Goal: Information Seeking & Learning: Learn about a topic

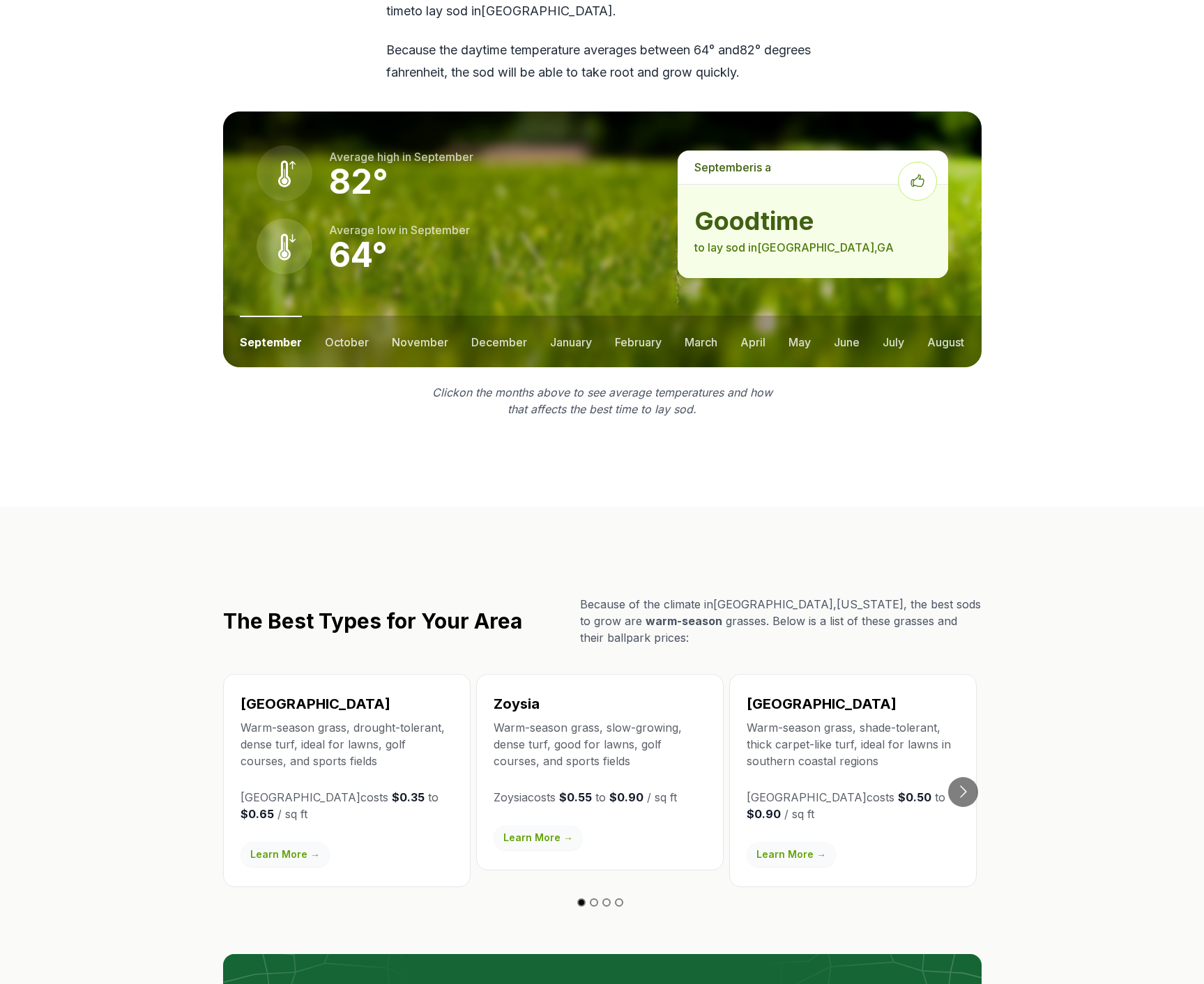
scroll to position [1972, 0]
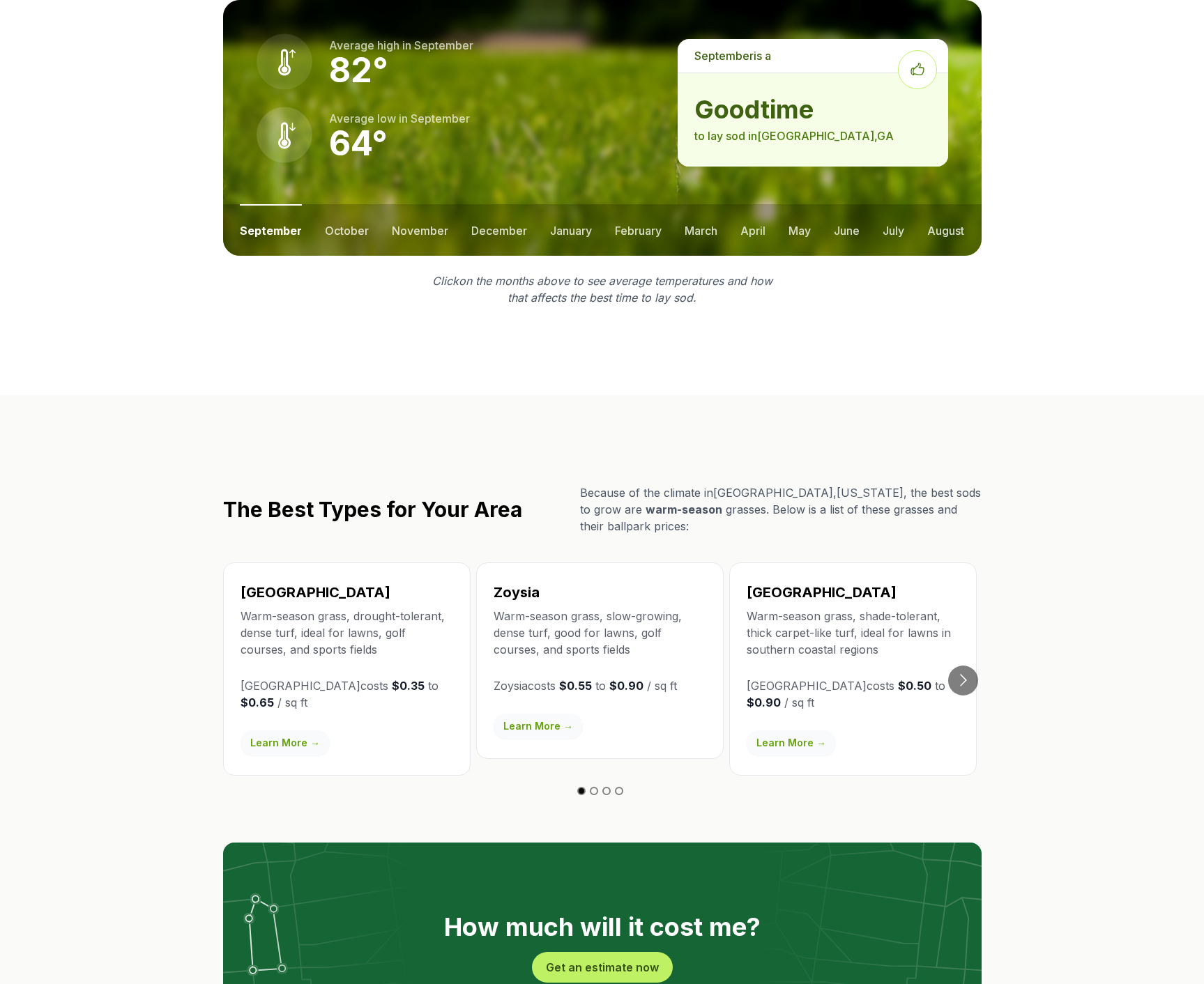
click at [595, 786] on button "Go to slide 2" at bounding box center [594, 790] width 8 height 8
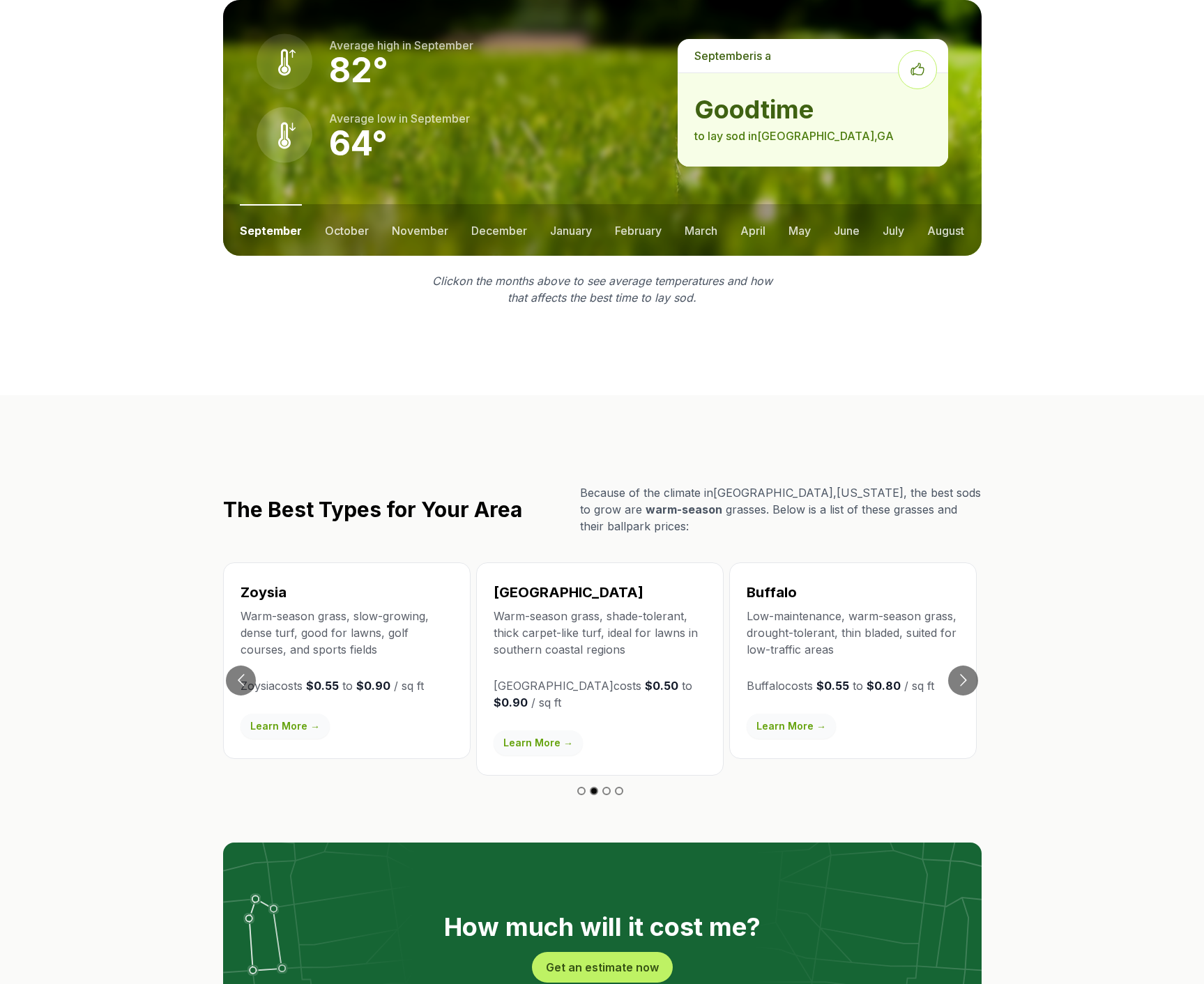
click at [607, 786] on button "Go to slide 3" at bounding box center [606, 790] width 8 height 8
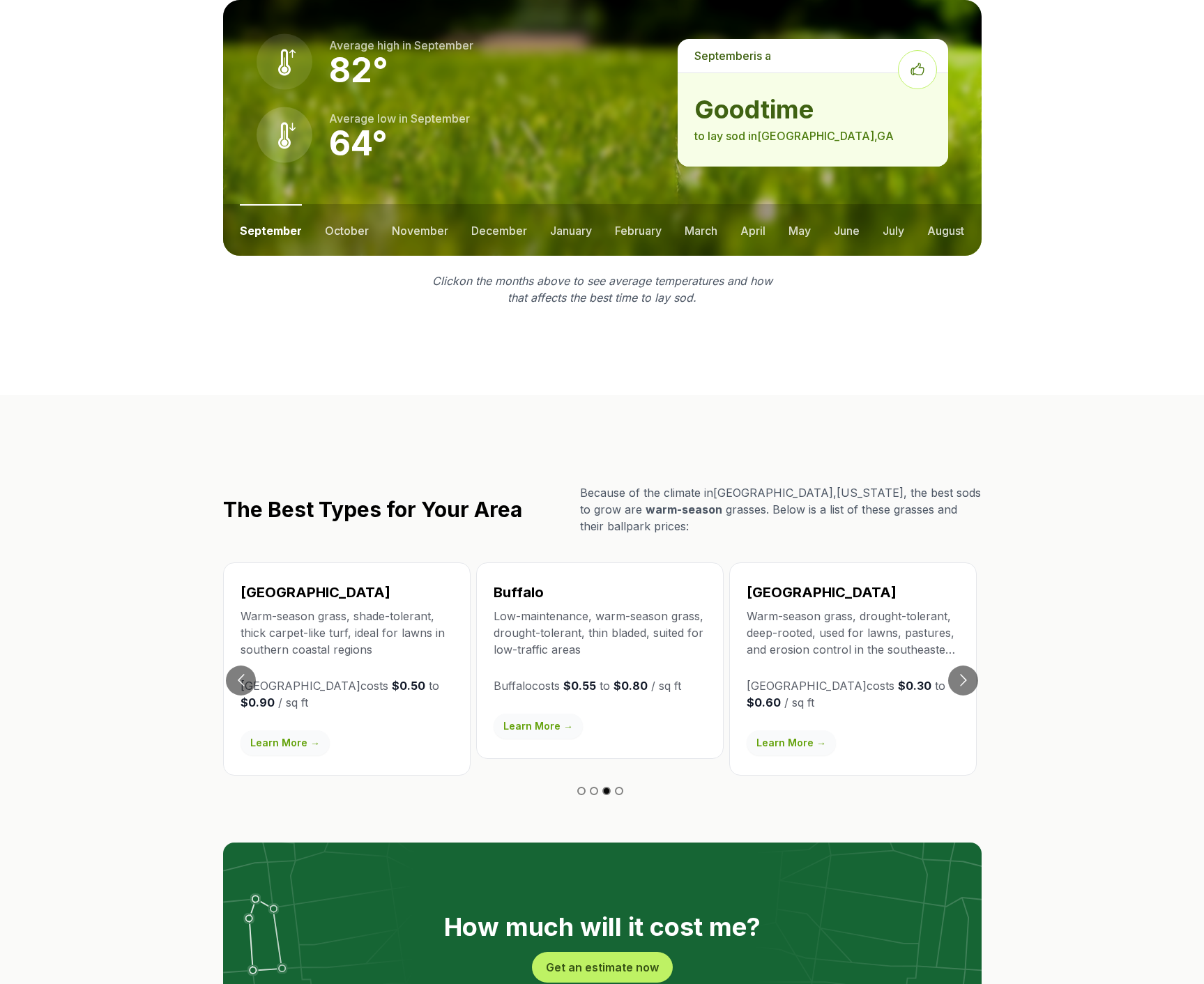
click at [619, 786] on button "Go to slide 4" at bounding box center [619, 790] width 8 height 8
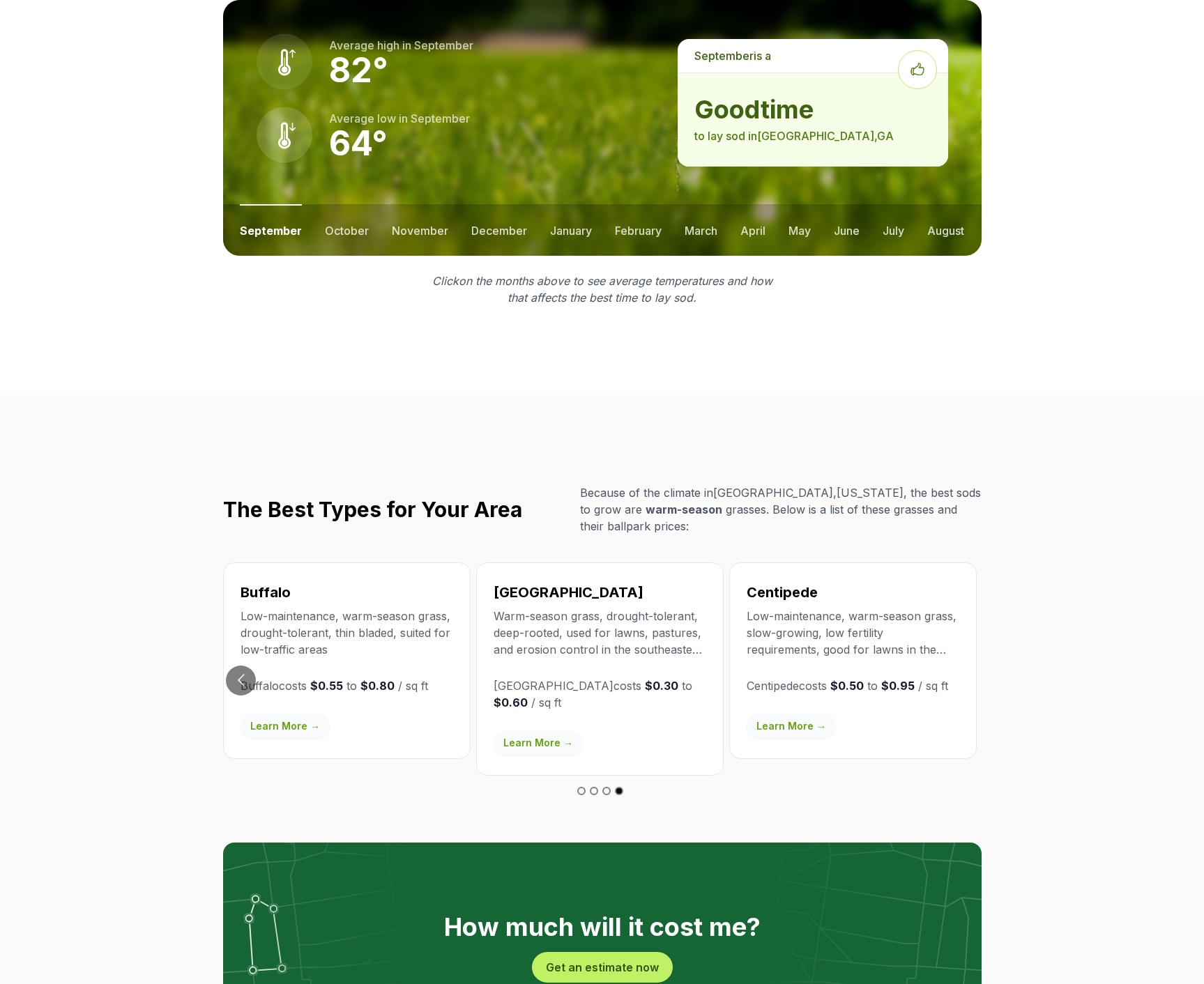
click at [582, 786] on button "Go to slide 1" at bounding box center [581, 790] width 8 height 8
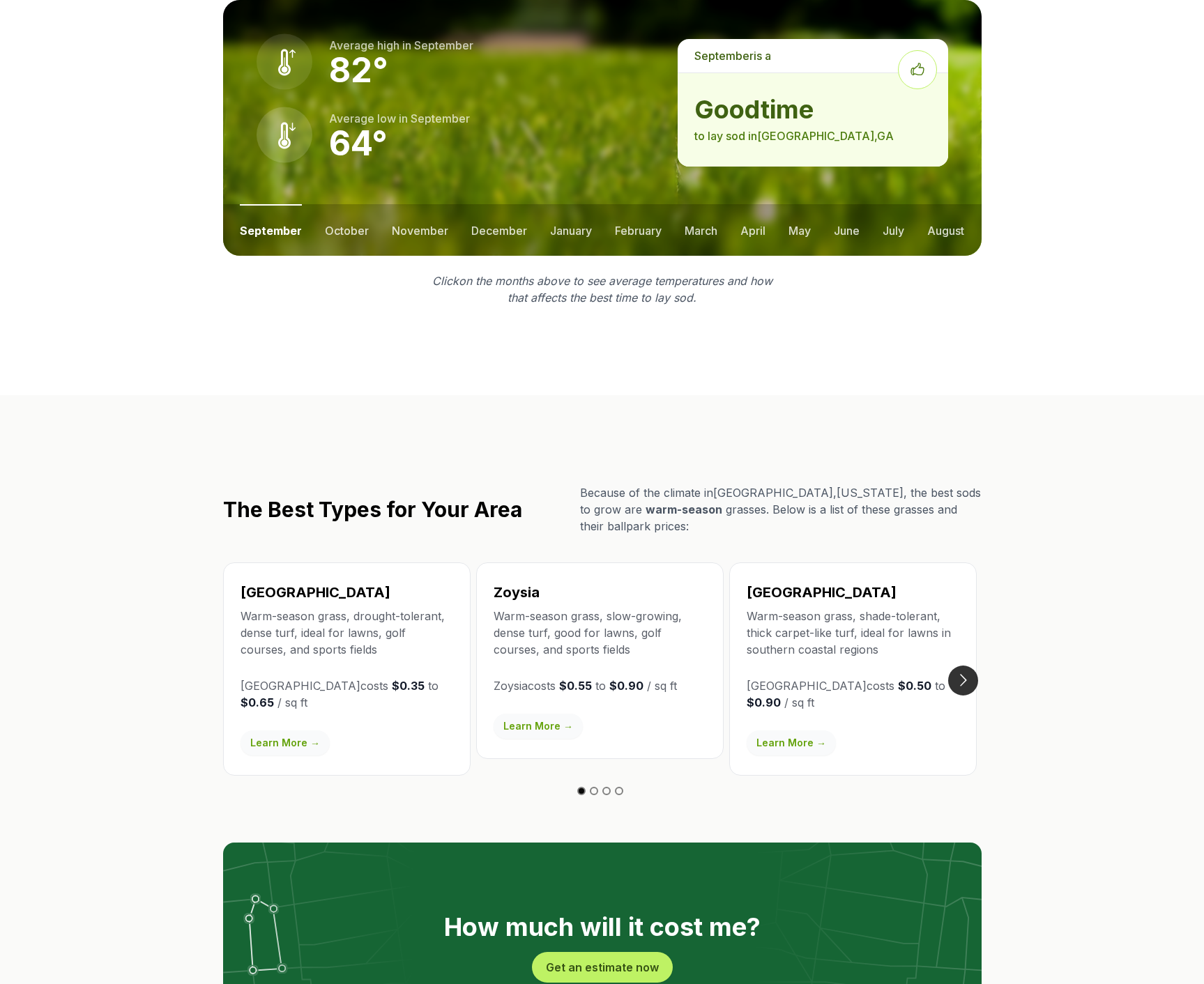
click at [969, 665] on button "Go to next slide" at bounding box center [962, 680] width 30 height 30
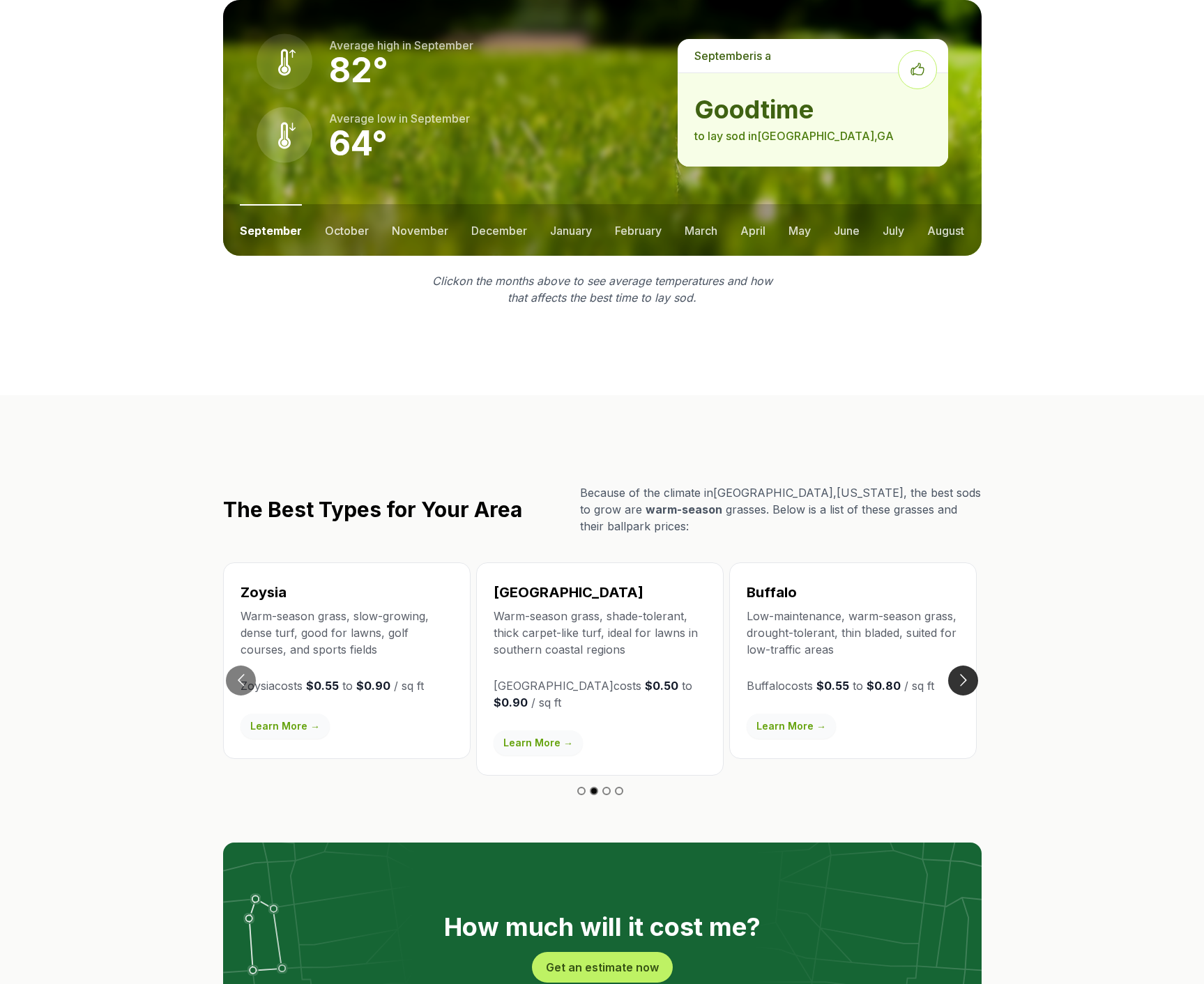
click at [968, 665] on button "Go to next slide" at bounding box center [962, 680] width 30 height 30
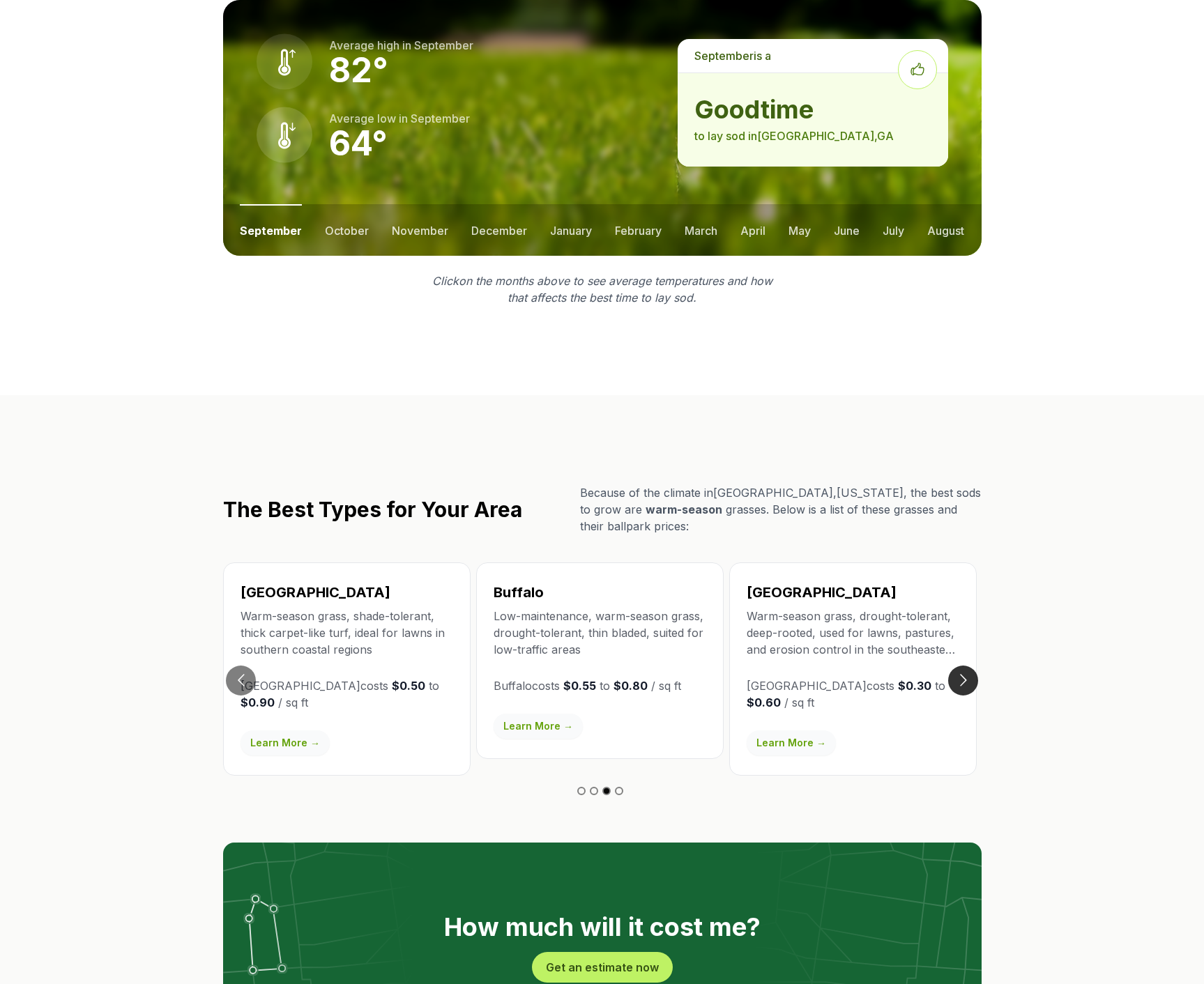
click at [968, 665] on button "Go to next slide" at bounding box center [962, 680] width 30 height 30
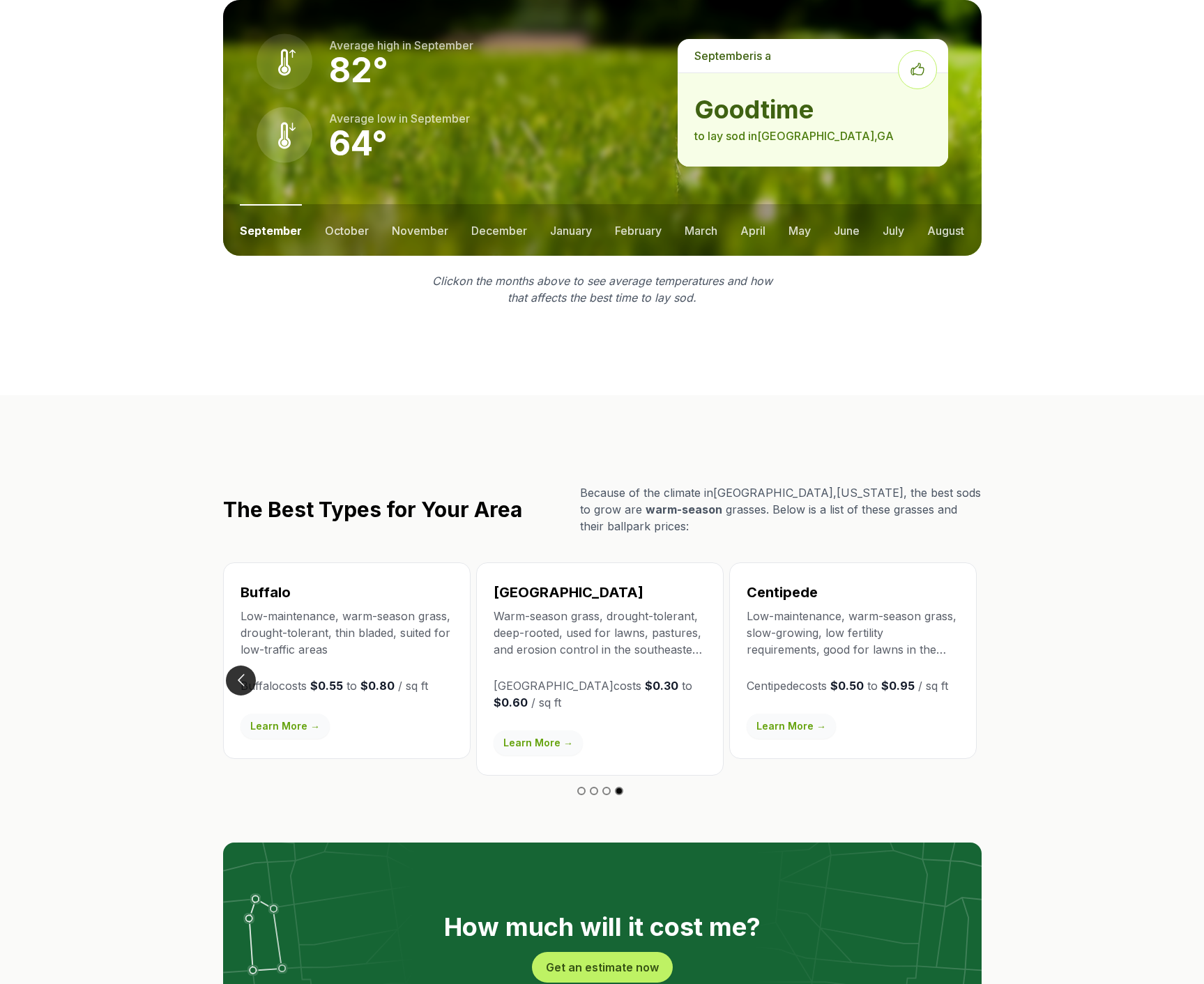
click at [242, 665] on button "Go to previous slide" at bounding box center [240, 680] width 30 height 30
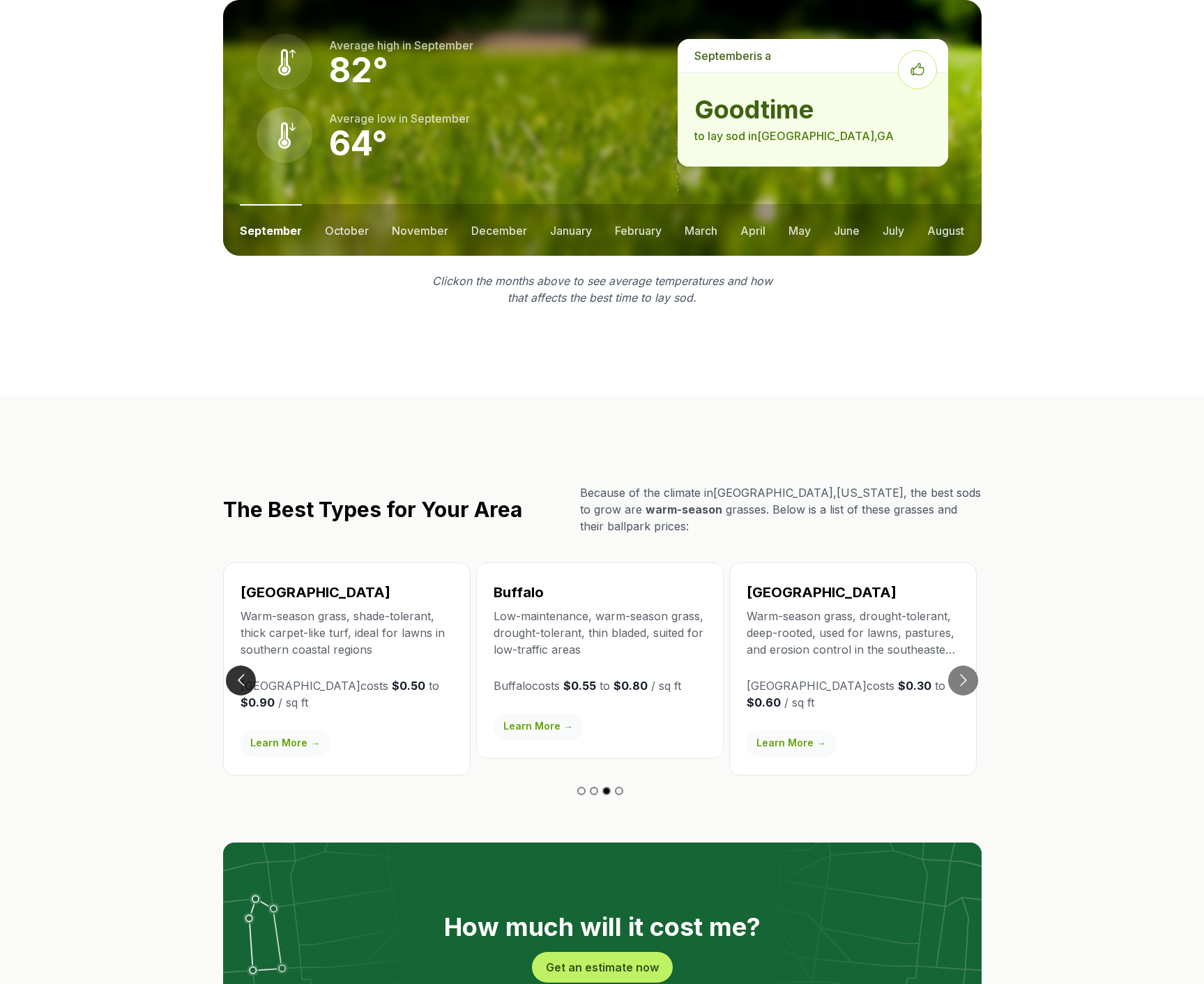
click at [242, 665] on button "Go to previous slide" at bounding box center [240, 680] width 30 height 30
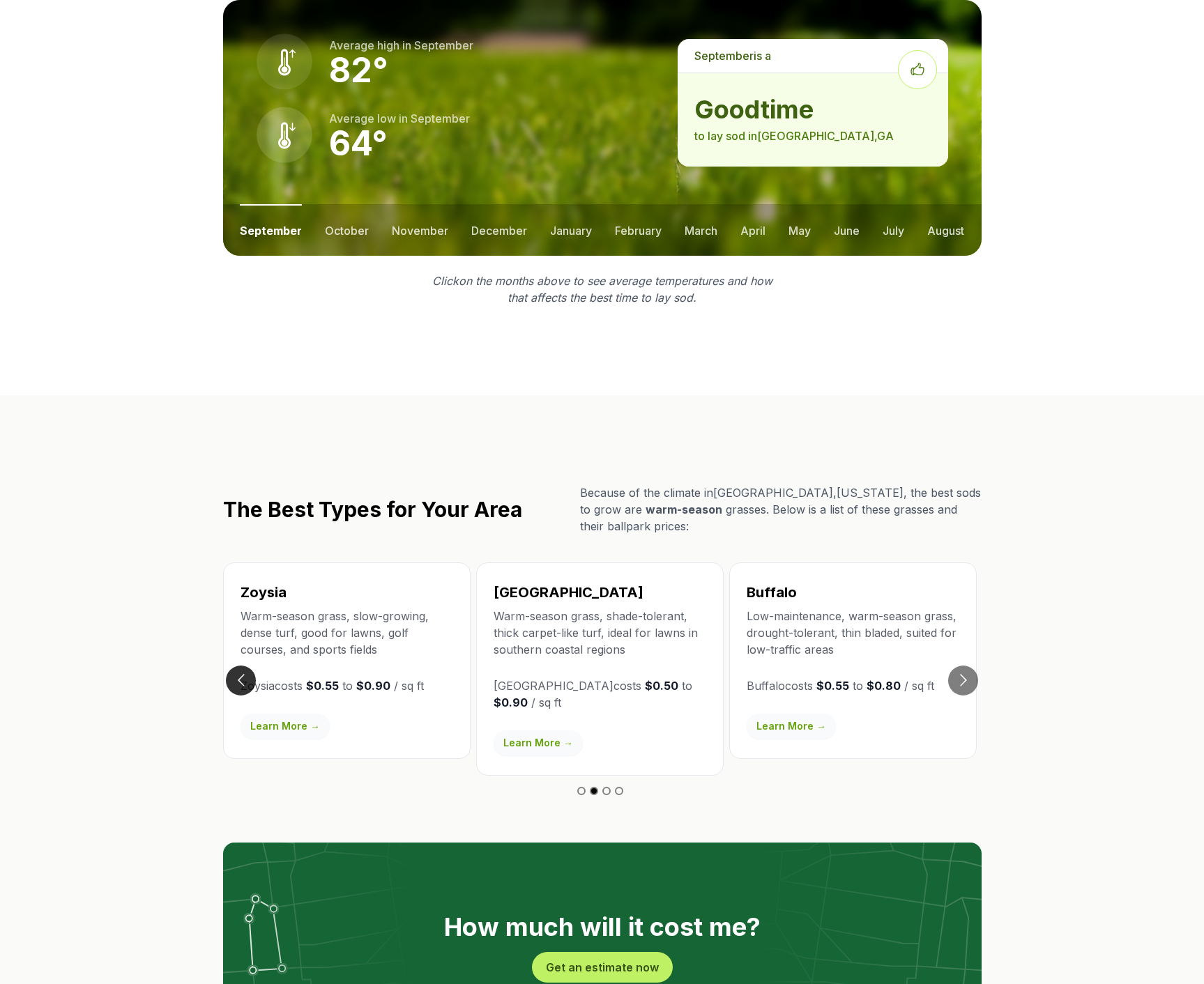
click at [242, 665] on button "Go to previous slide" at bounding box center [240, 680] width 30 height 30
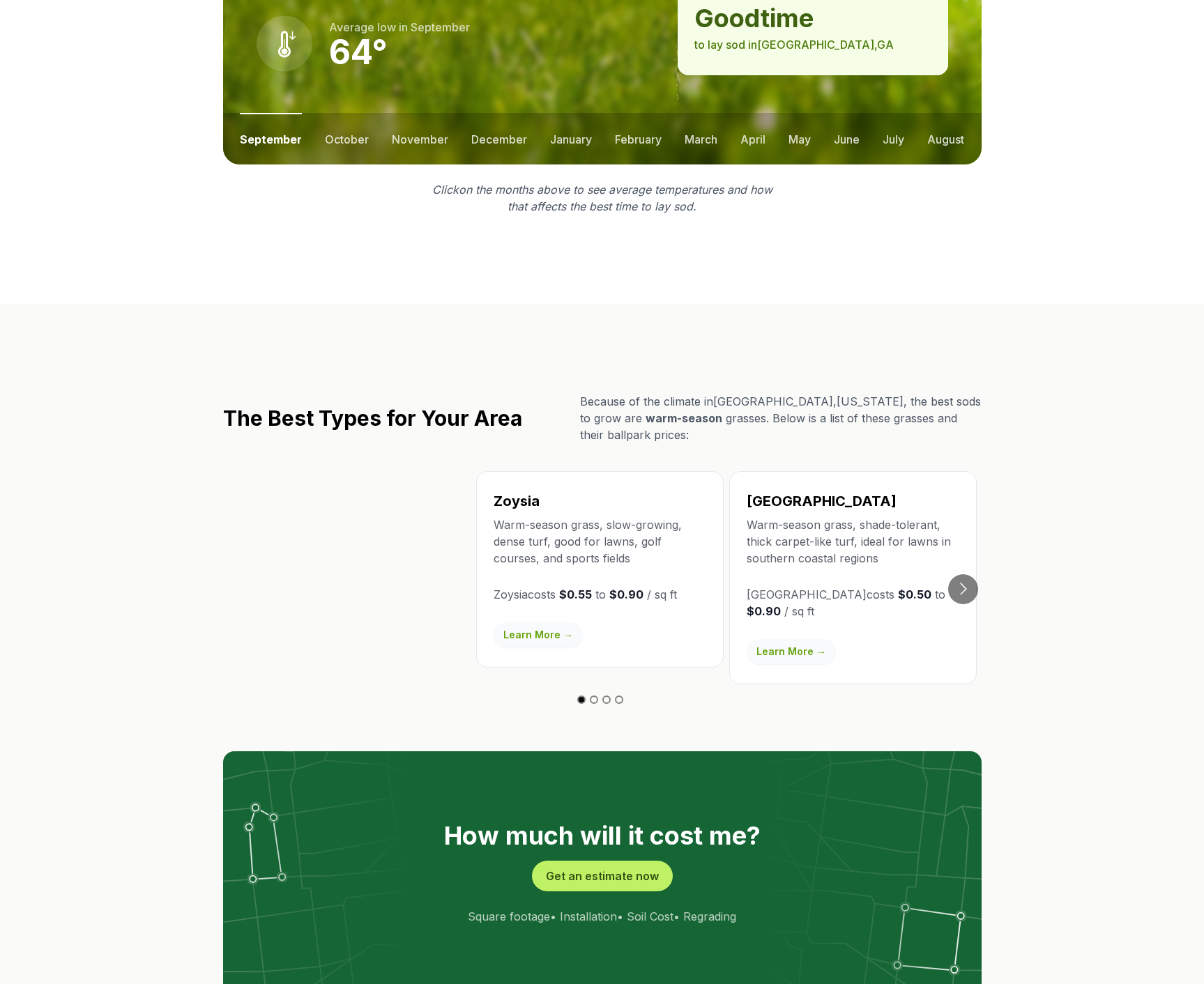
scroll to position [1811, 0]
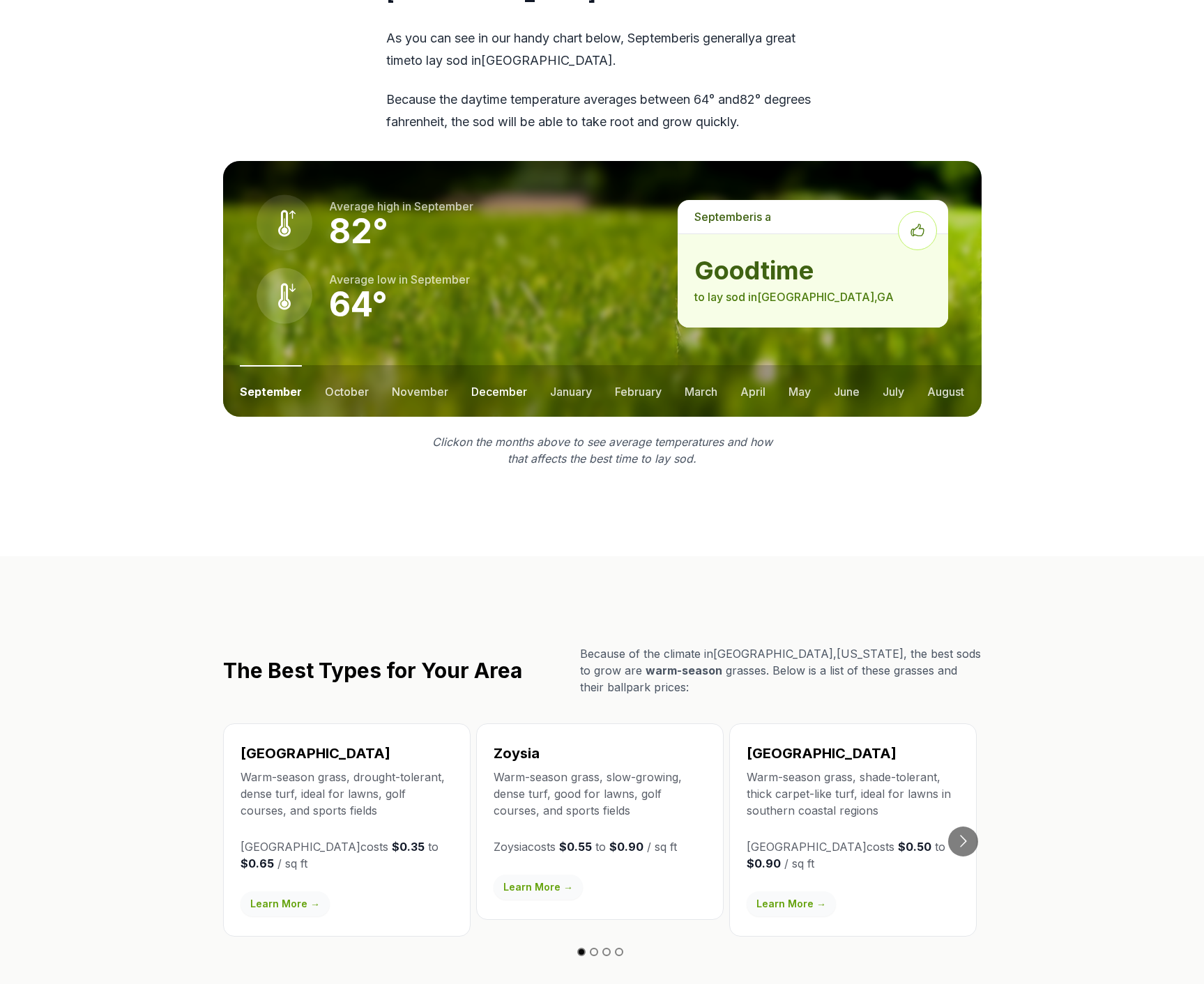
click at [497, 366] on button "december" at bounding box center [499, 391] width 56 height 51
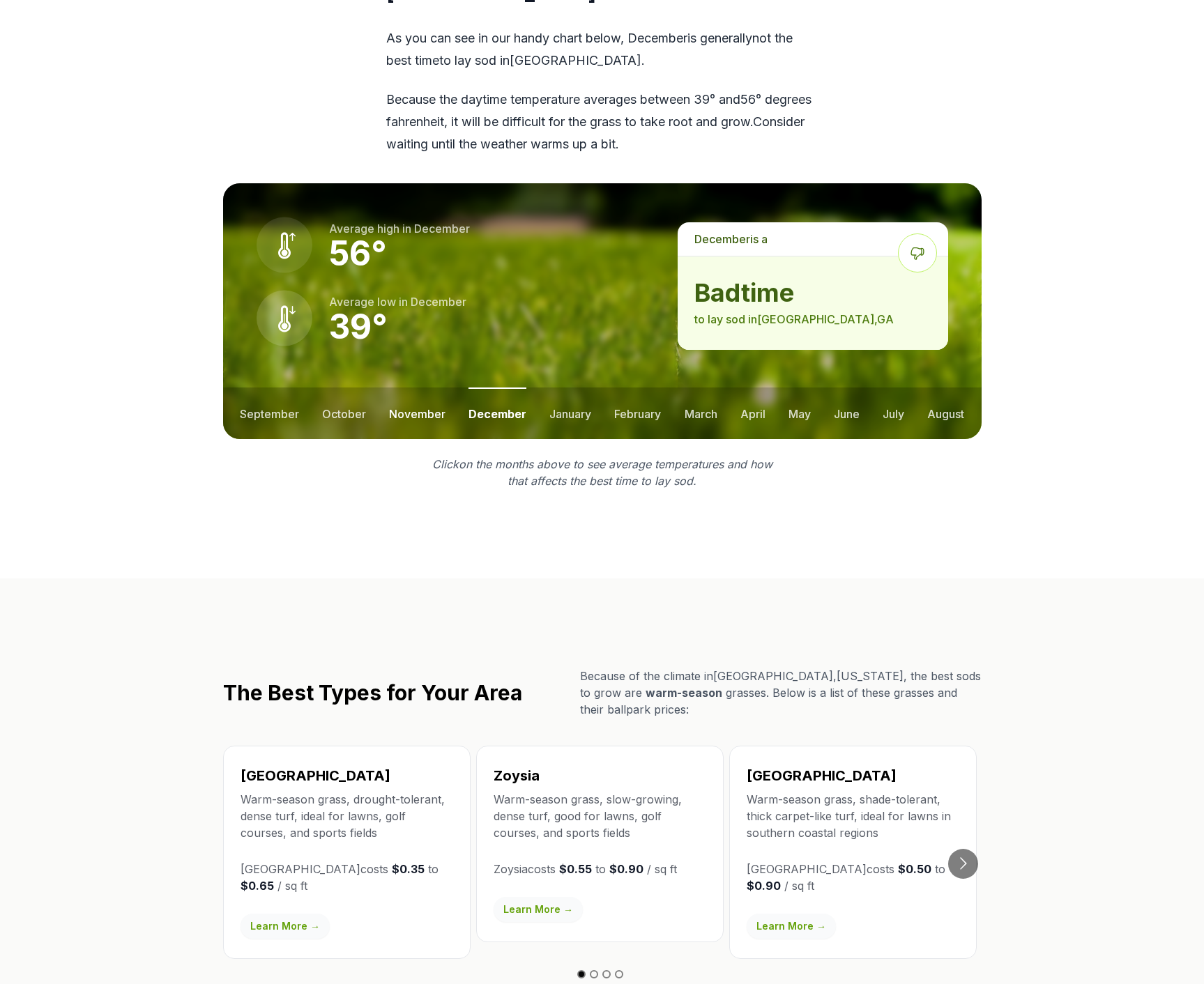
click at [405, 388] on button "november" at bounding box center [417, 413] width 57 height 51
click at [327, 388] on button "october" at bounding box center [344, 413] width 44 height 51
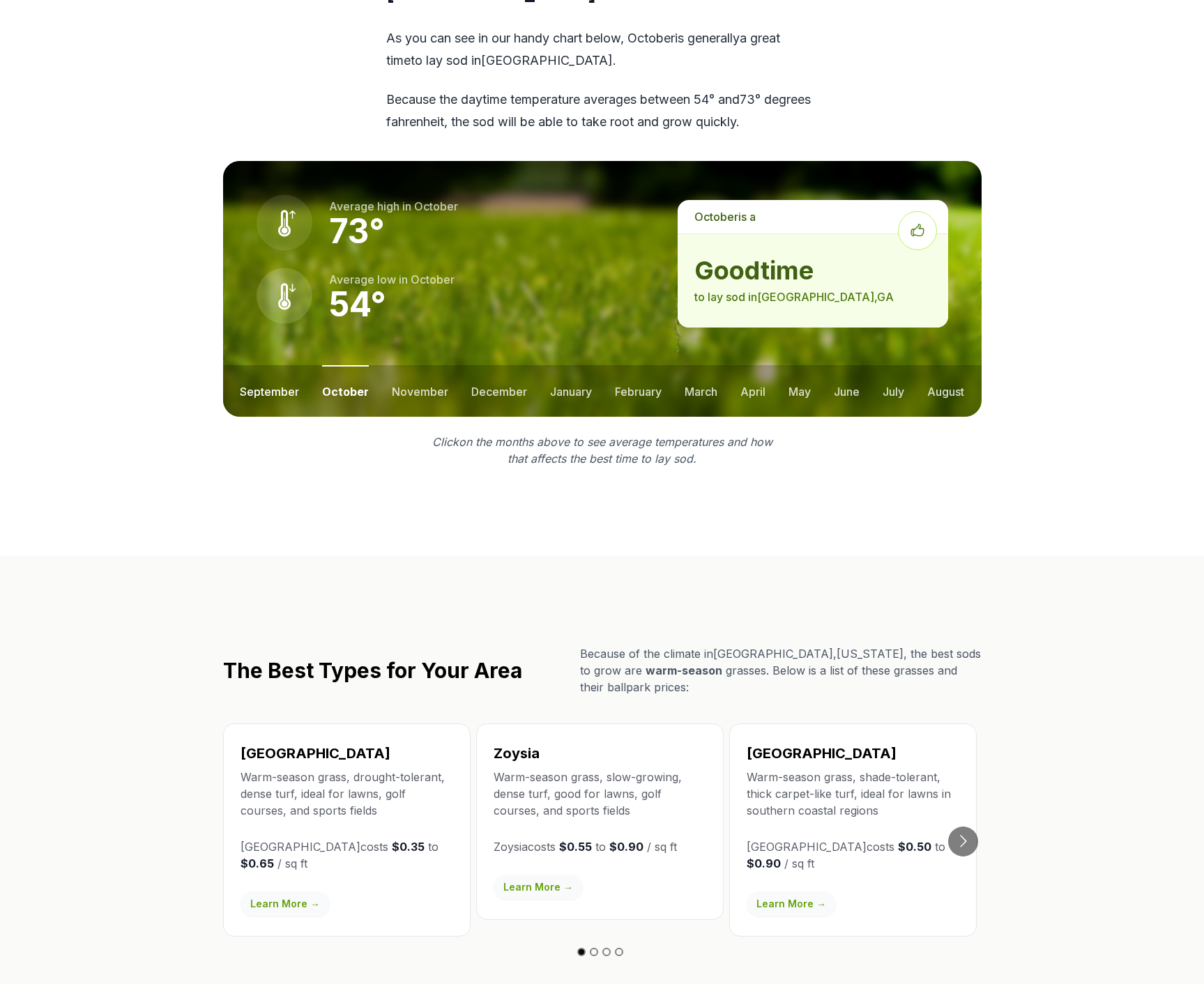
click at [269, 372] on button "september" at bounding box center [269, 391] width 60 height 51
click at [637, 365] on button "february" at bounding box center [638, 391] width 47 height 51
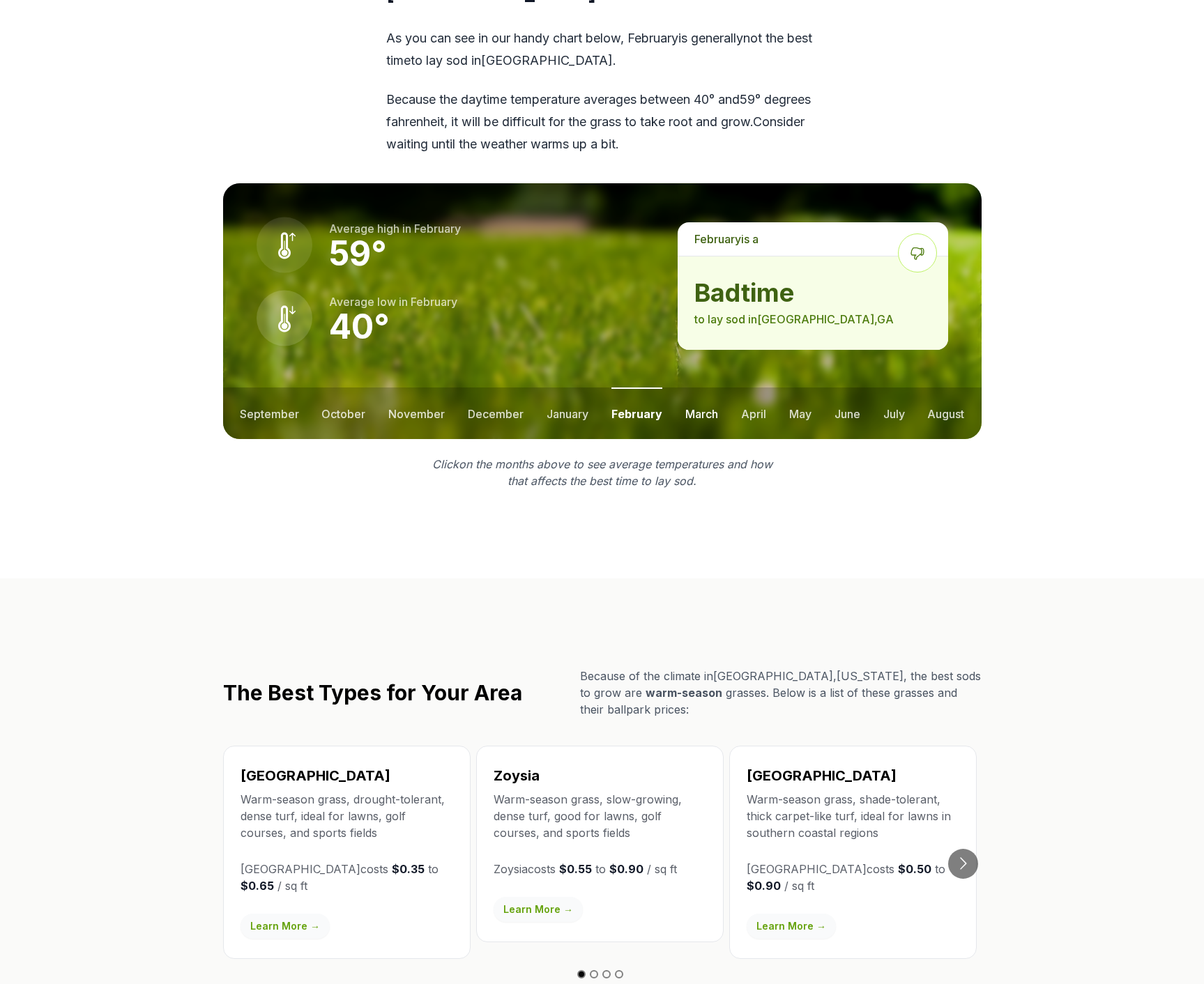
click at [693, 388] on button "march" at bounding box center [702, 413] width 33 height 51
click at [752, 388] on button "april" at bounding box center [754, 413] width 25 height 51
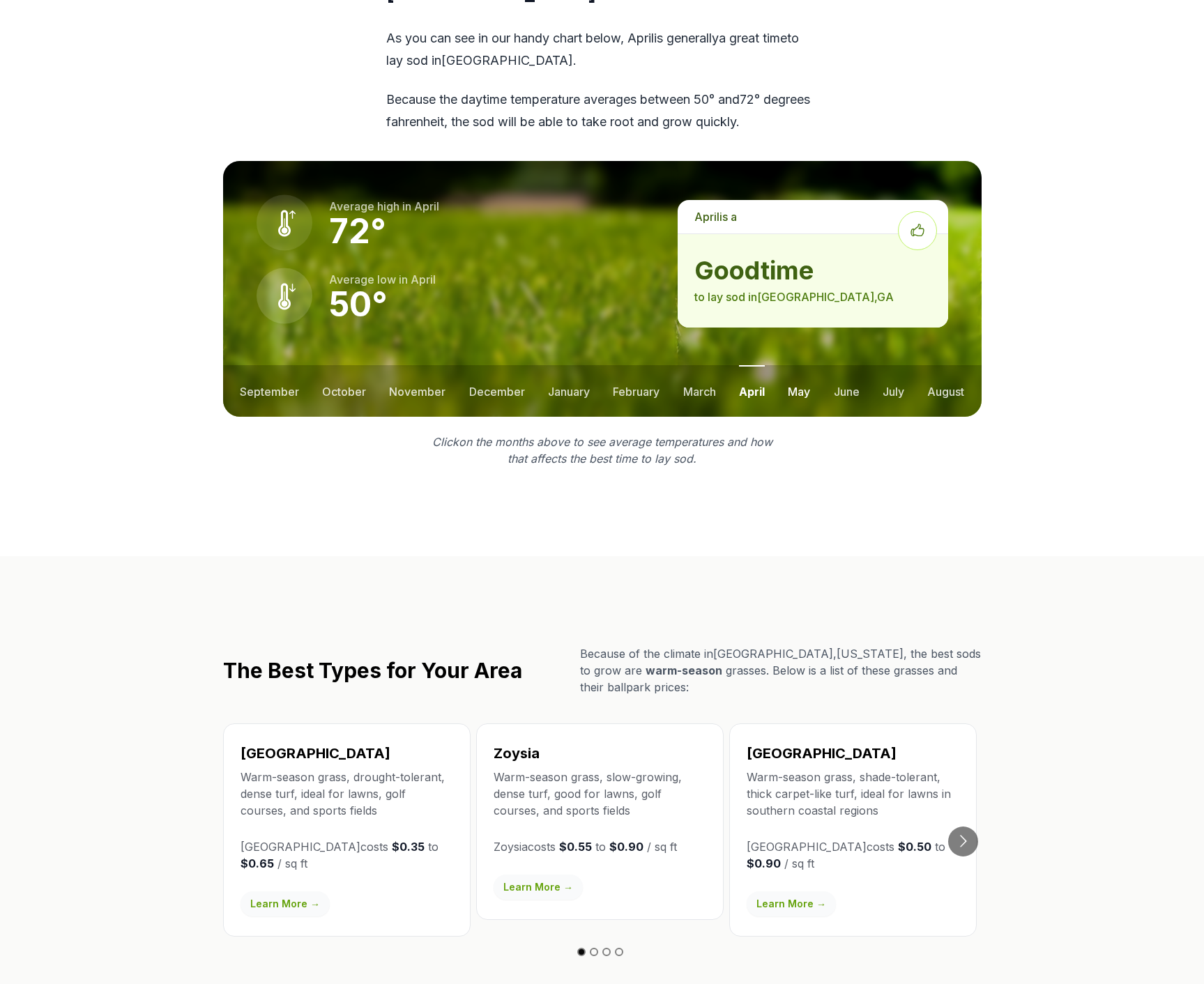
click at [800, 365] on button "may" at bounding box center [799, 391] width 22 height 51
click at [851, 365] on button "june" at bounding box center [846, 391] width 26 height 51
click at [891, 365] on button "july" at bounding box center [893, 391] width 21 height 51
click at [945, 365] on button "august" at bounding box center [945, 391] width 37 height 51
click at [271, 365] on button "september" at bounding box center [269, 391] width 60 height 51
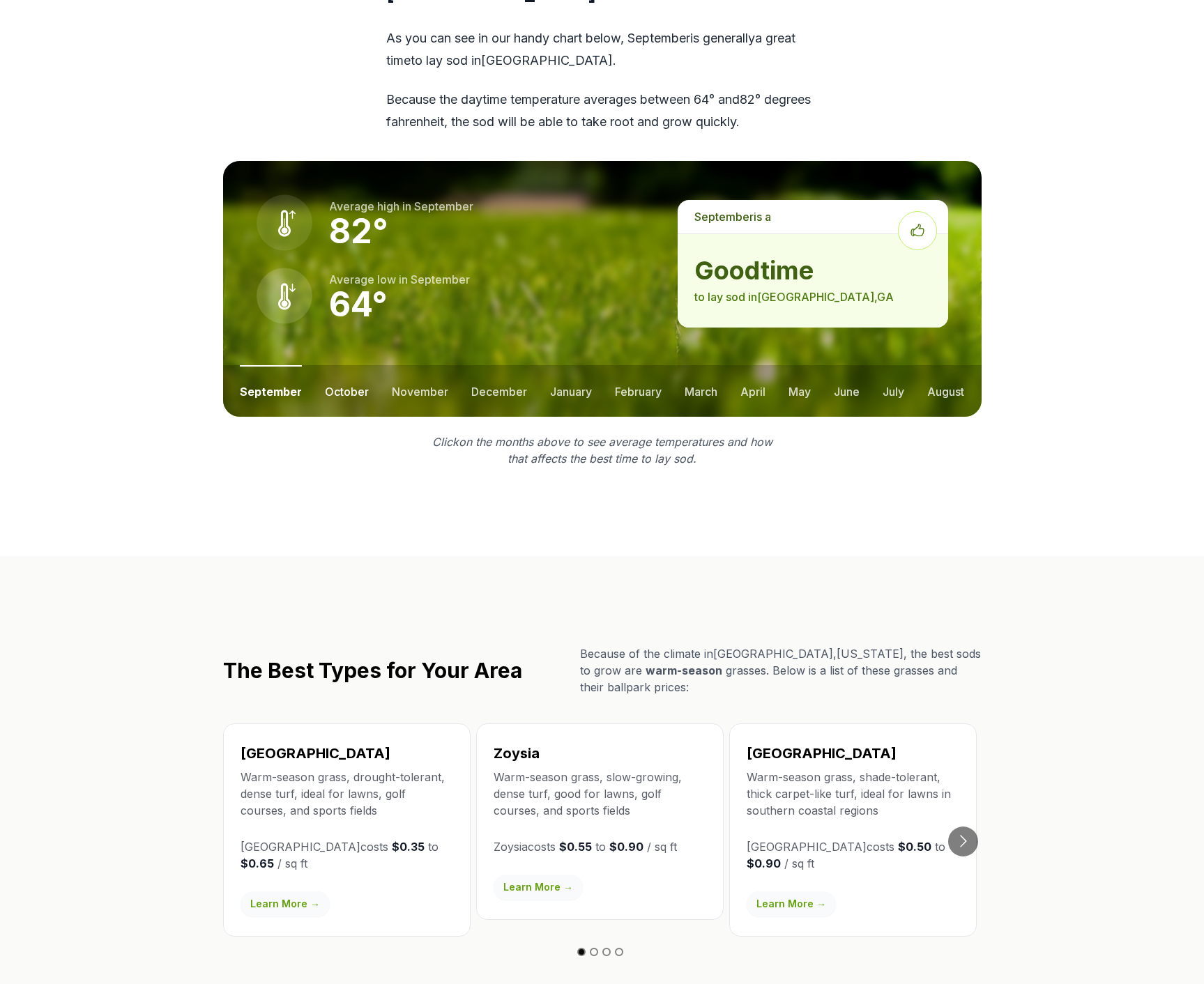
click at [347, 365] on button "october" at bounding box center [347, 391] width 44 height 51
click at [402, 365] on button "november" at bounding box center [419, 391] width 57 height 51
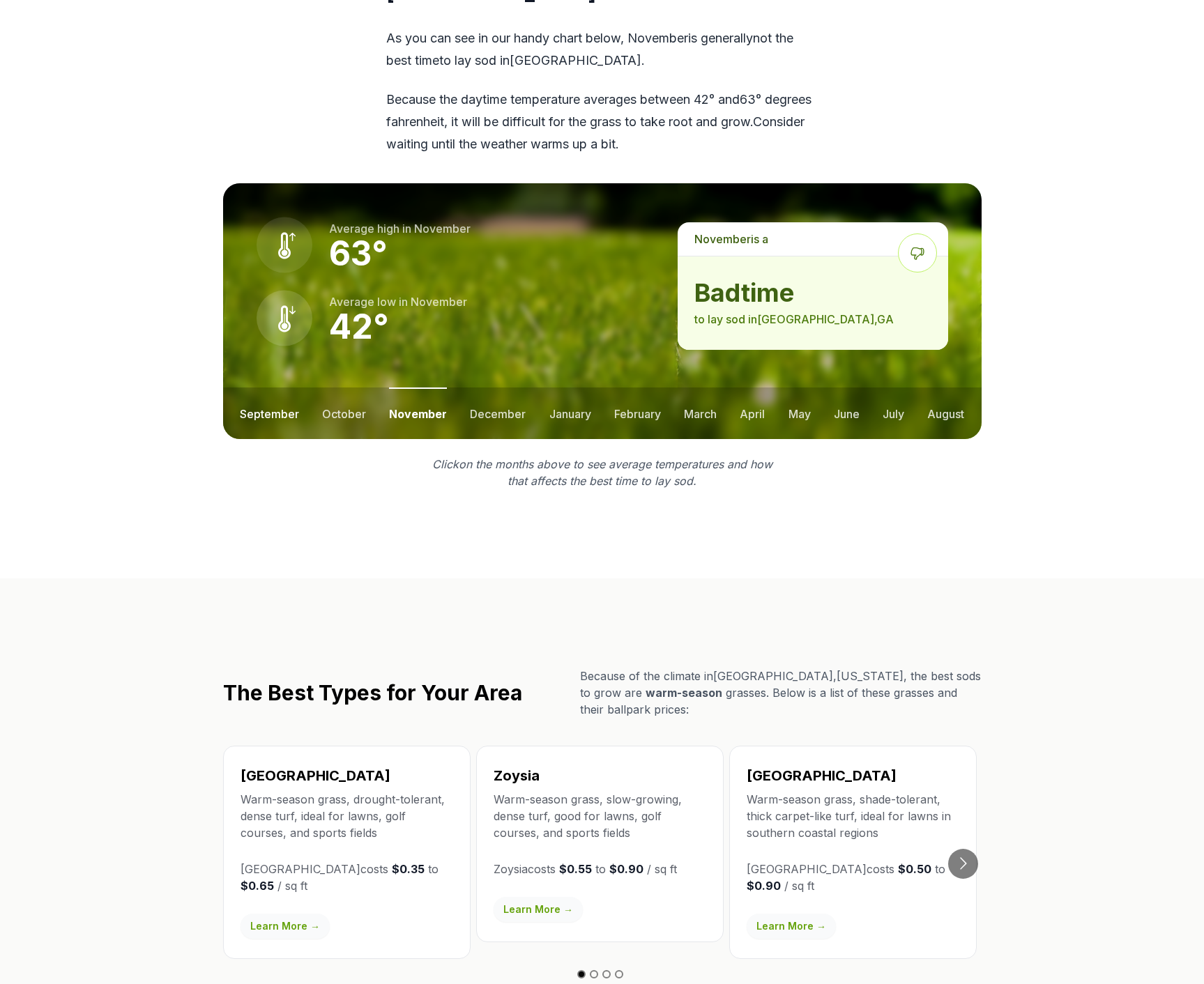
click at [273, 388] on button "september" at bounding box center [269, 413] width 60 height 51
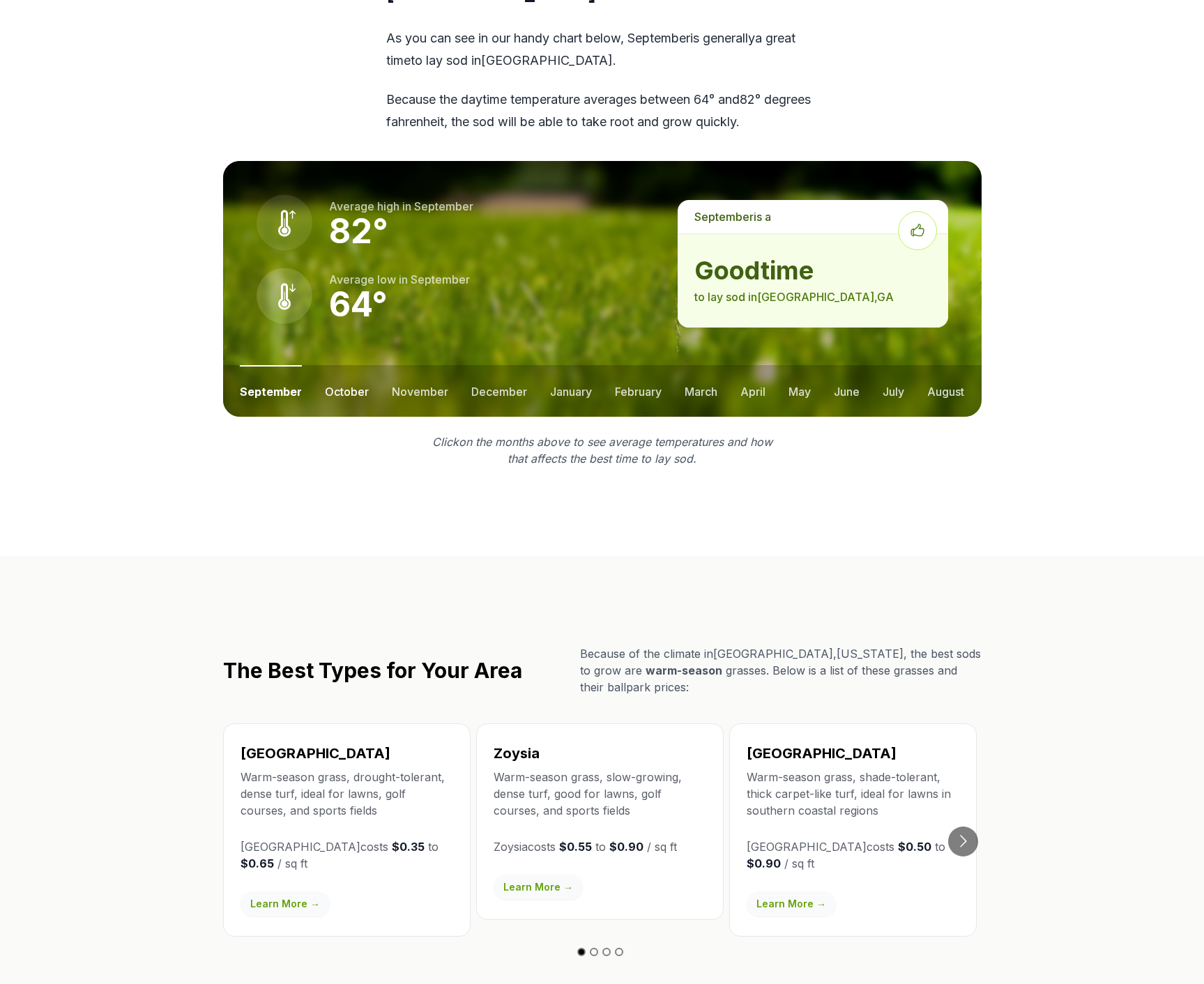
click at [342, 365] on button "october" at bounding box center [347, 391] width 44 height 51
click at [262, 367] on button "september" at bounding box center [269, 391] width 60 height 51
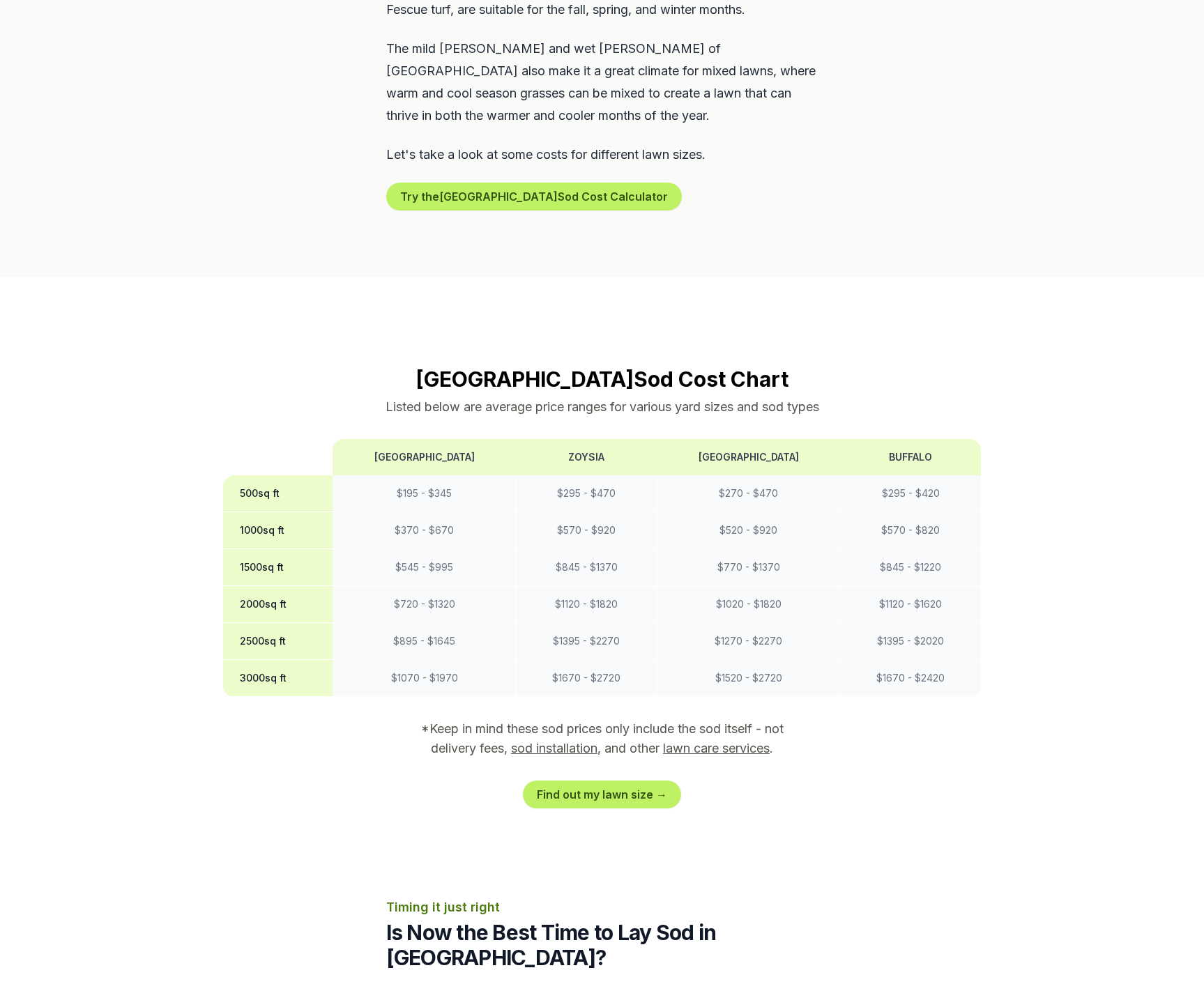
scroll to position [883, 0]
